Goal: Find specific page/section: Find specific page/section

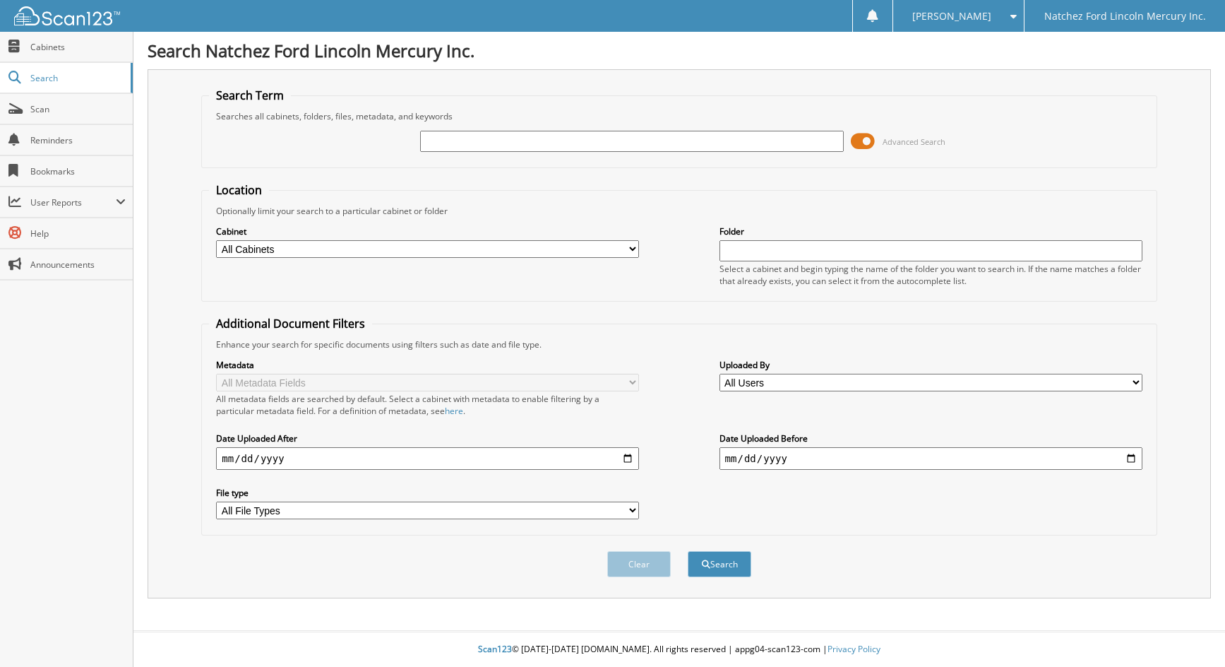
click at [537, 139] on input "text" at bounding box center [631, 141] width 423 height 21
type input "241372"
click at [688, 551] on button "Search" at bounding box center [720, 564] width 64 height 26
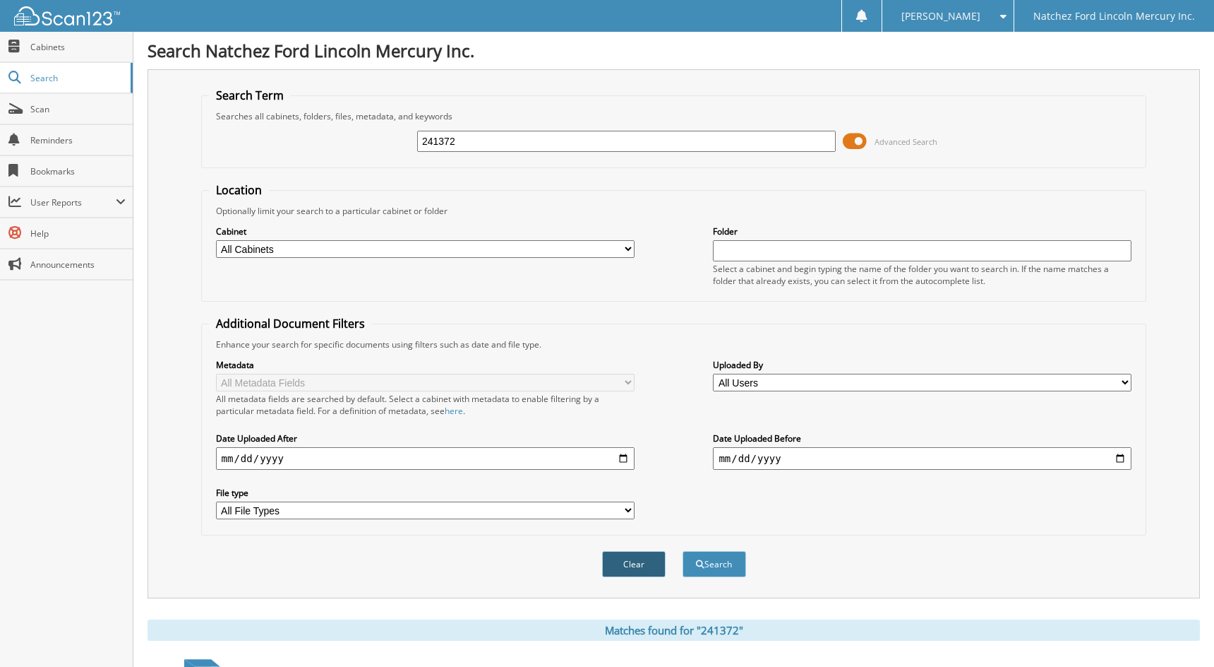
click at [620, 562] on button "Clear" at bounding box center [634, 564] width 64 height 26
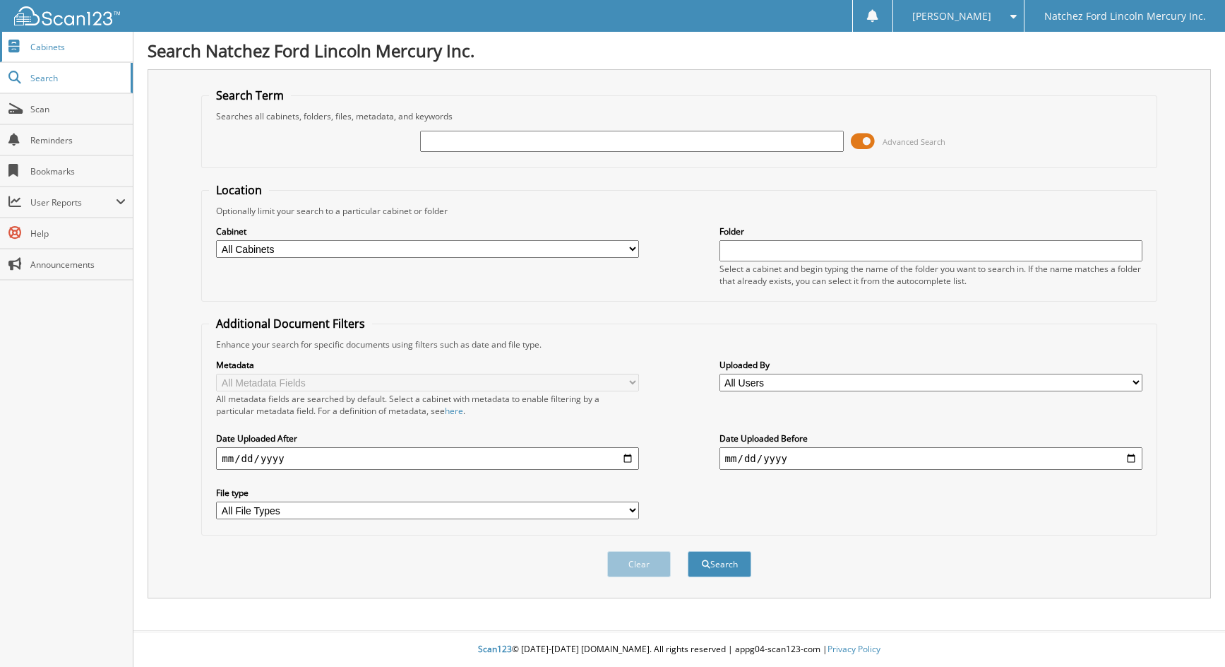
click at [40, 46] on span "Cabinets" at bounding box center [77, 47] width 95 height 12
